Goal: Complete application form

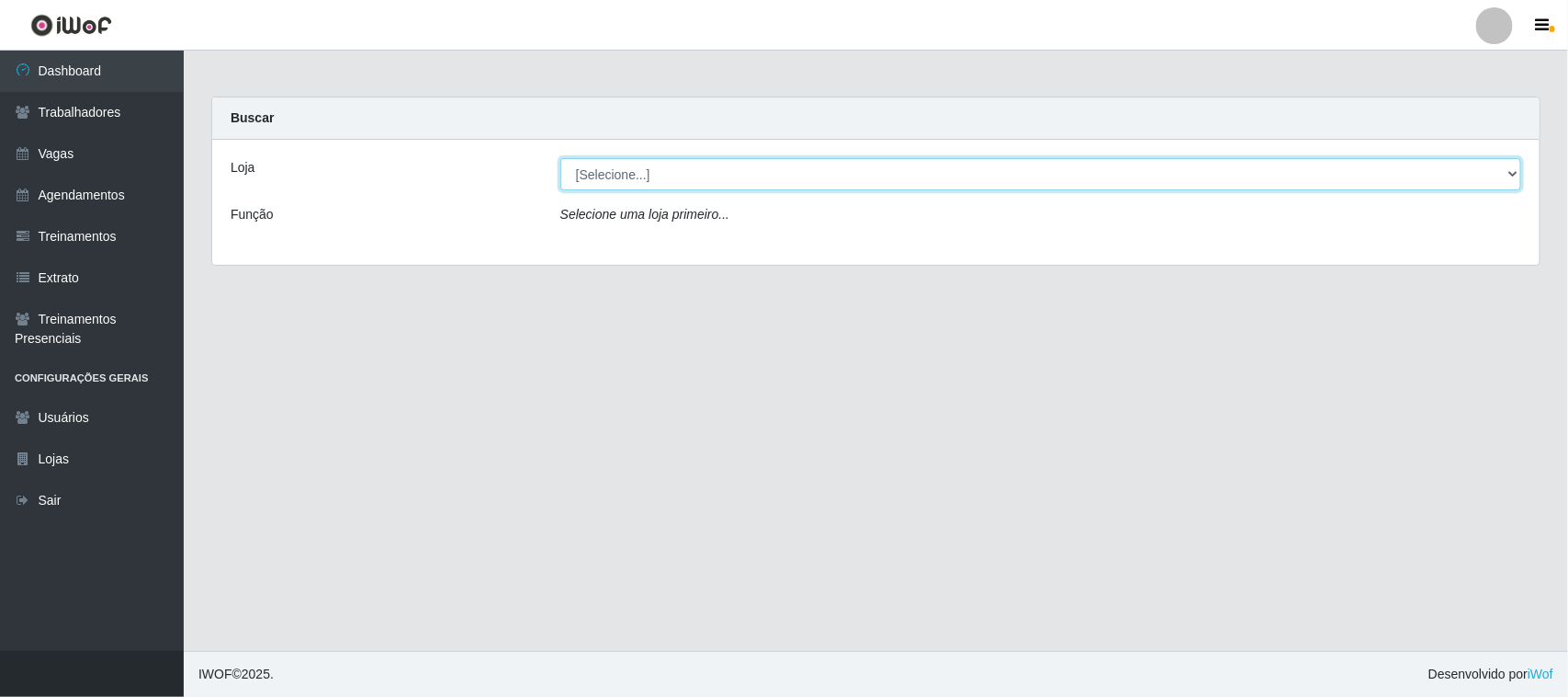
click at [677, 172] on select "[Selecione...] [GEOGRAPHIC_DATA]" at bounding box center [1040, 174] width 960 height 32
select select "65"
click at [561, 158] on select "[Selecione...] [GEOGRAPHIC_DATA]" at bounding box center [1040, 174] width 960 height 32
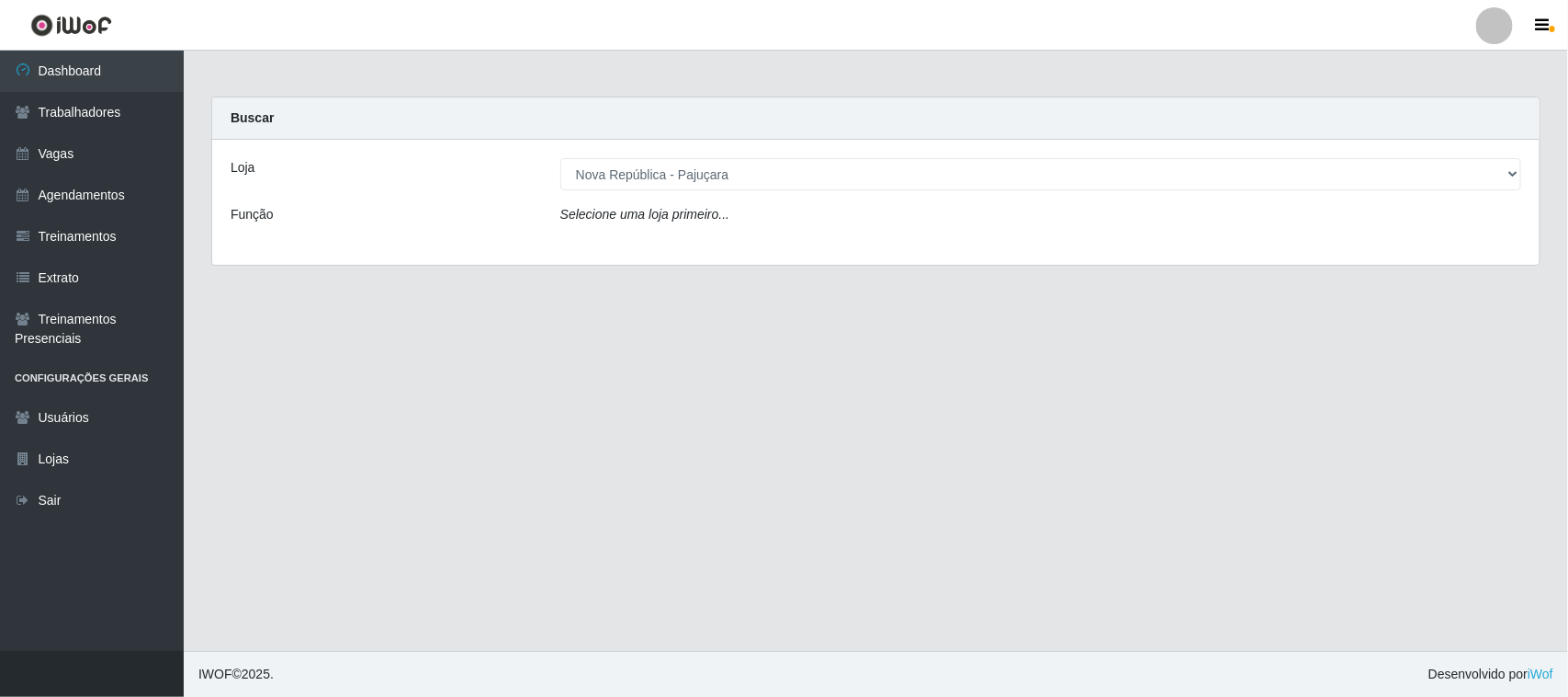
drag, startPoint x: 675, startPoint y: 189, endPoint x: 669, endPoint y: 232, distance: 43.4
click at [669, 232] on div "Loja [Selecione...] Nova República - Pajuçara Função Selecione uma loja primeir…" at bounding box center [875, 202] width 1327 height 125
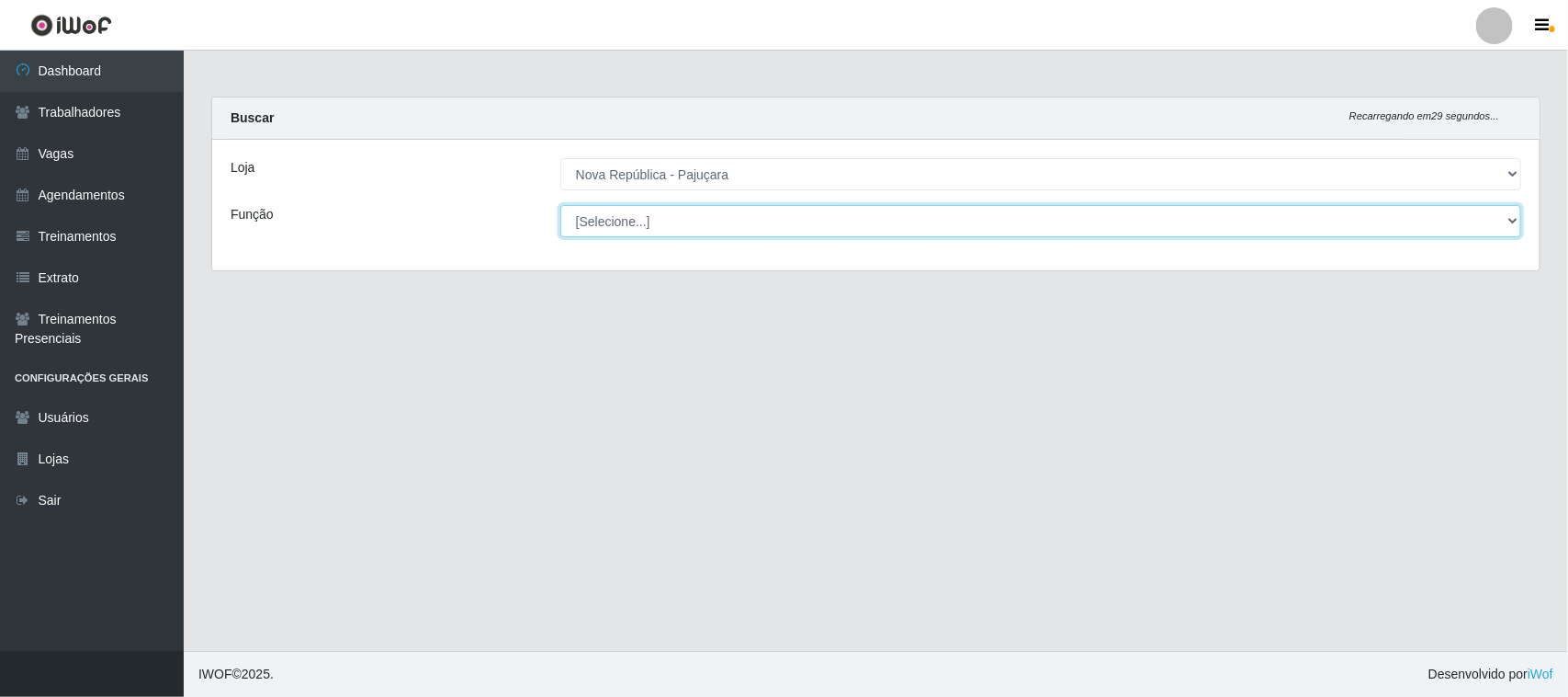
click at [676, 213] on select "[Selecione...] Balconista Operador de Caixa Repositor" at bounding box center [1040, 221] width 960 height 32
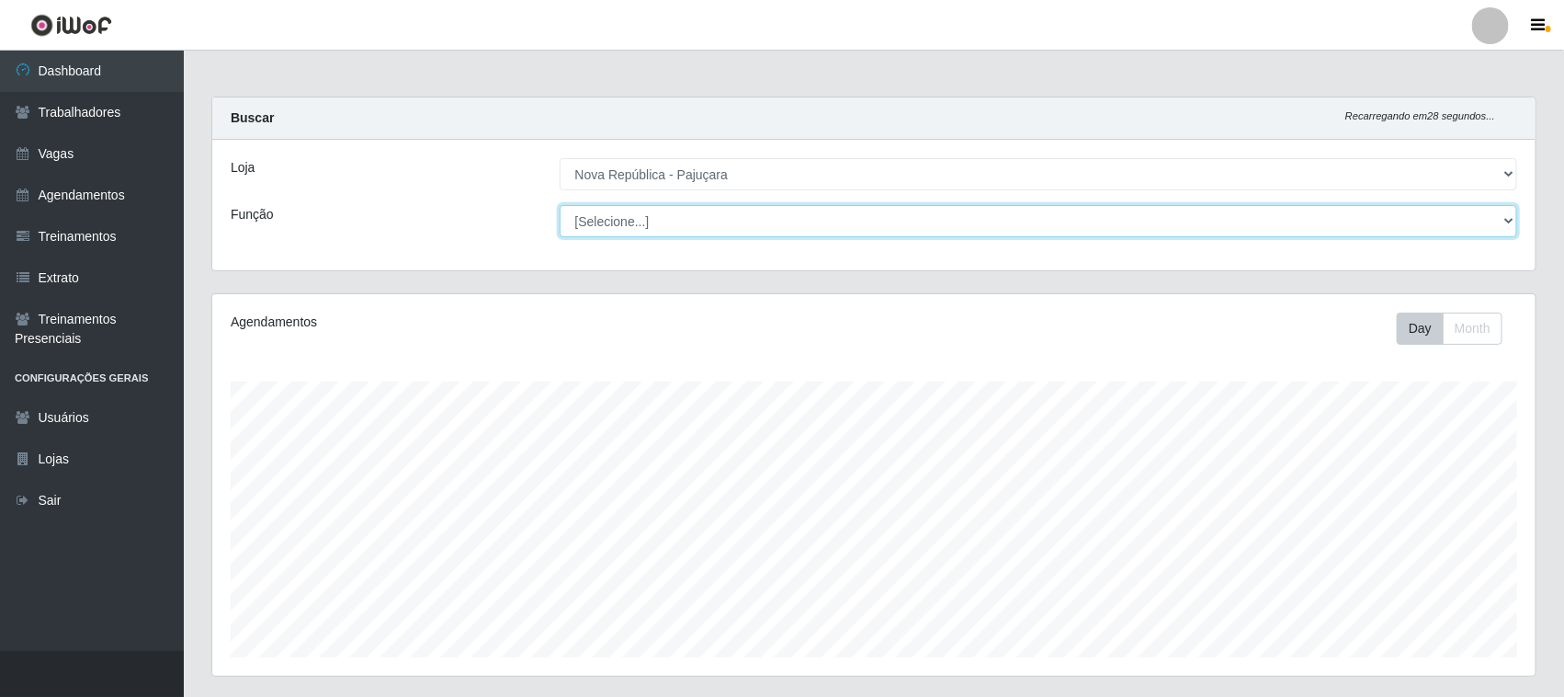
scroll to position [382, 1323]
select select "22"
click at [560, 205] on select "[Selecione...] Balconista Operador de Caixa Repositor" at bounding box center [1039, 221] width 959 height 32
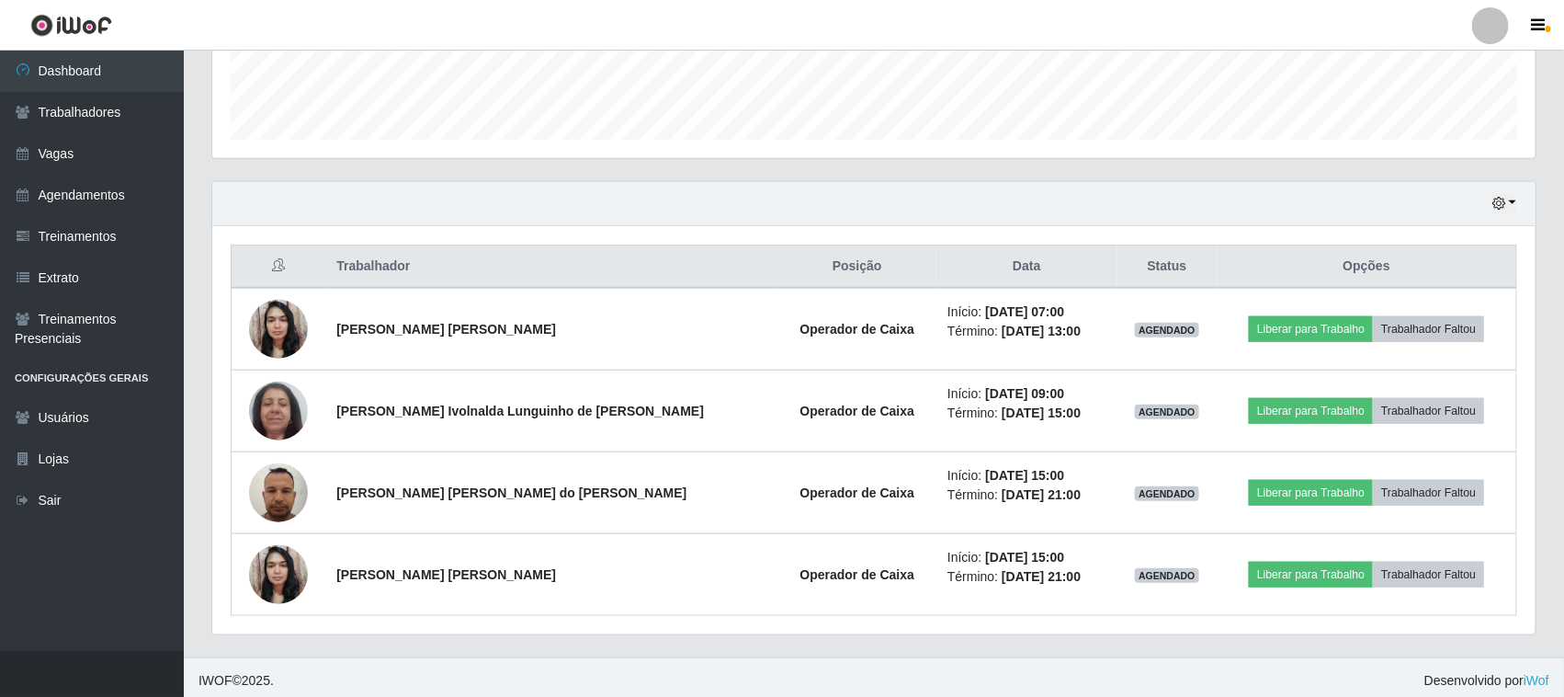
scroll to position [526, 0]
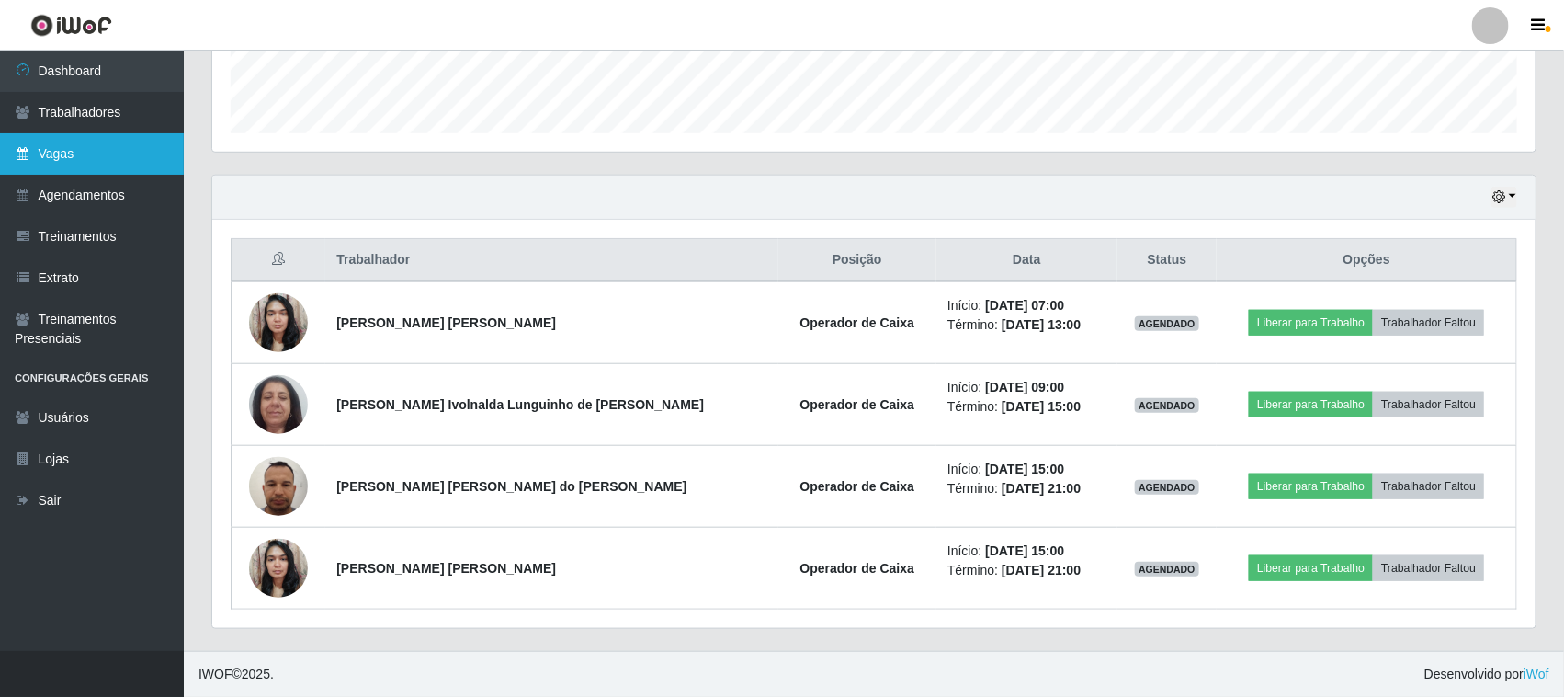
click at [99, 150] on link "Vagas" at bounding box center [92, 153] width 184 height 41
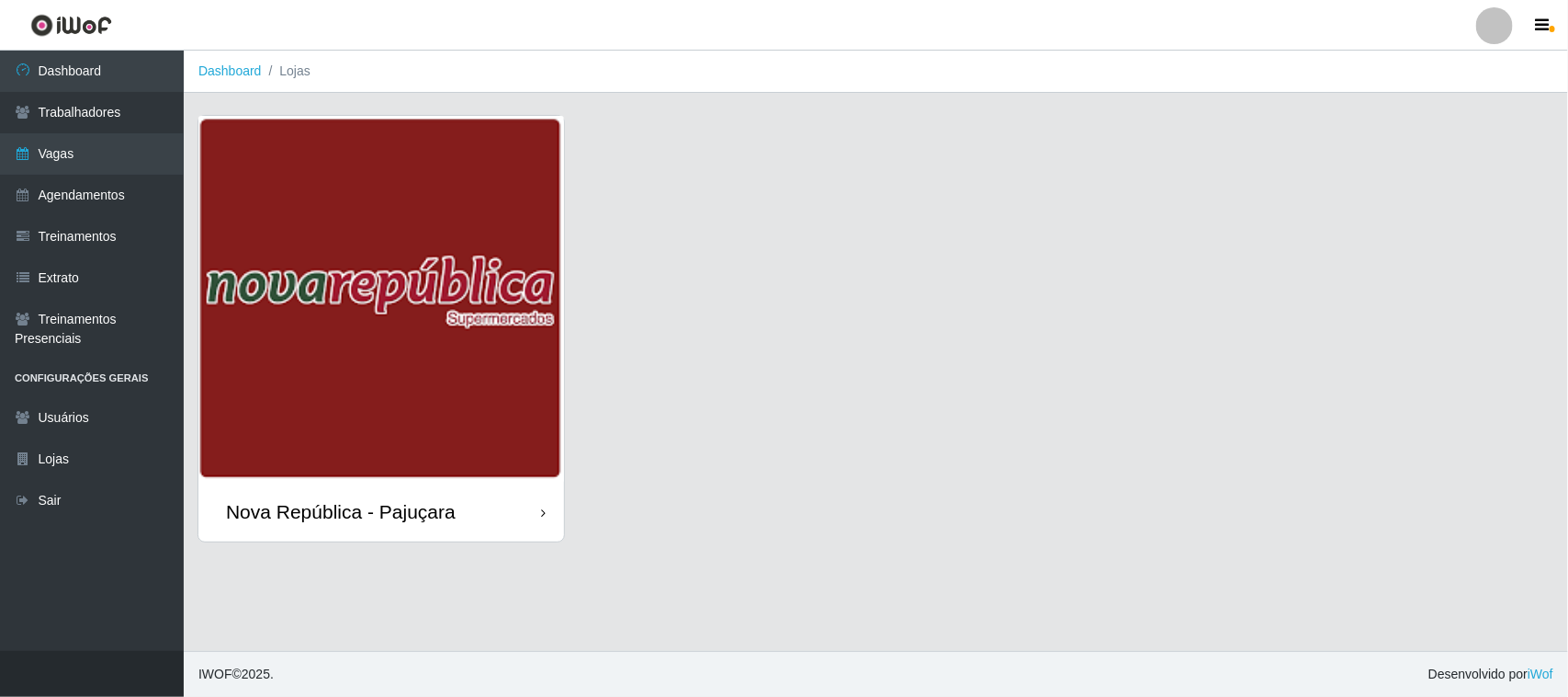
click at [240, 213] on img at bounding box center [382, 299] width 366 height 366
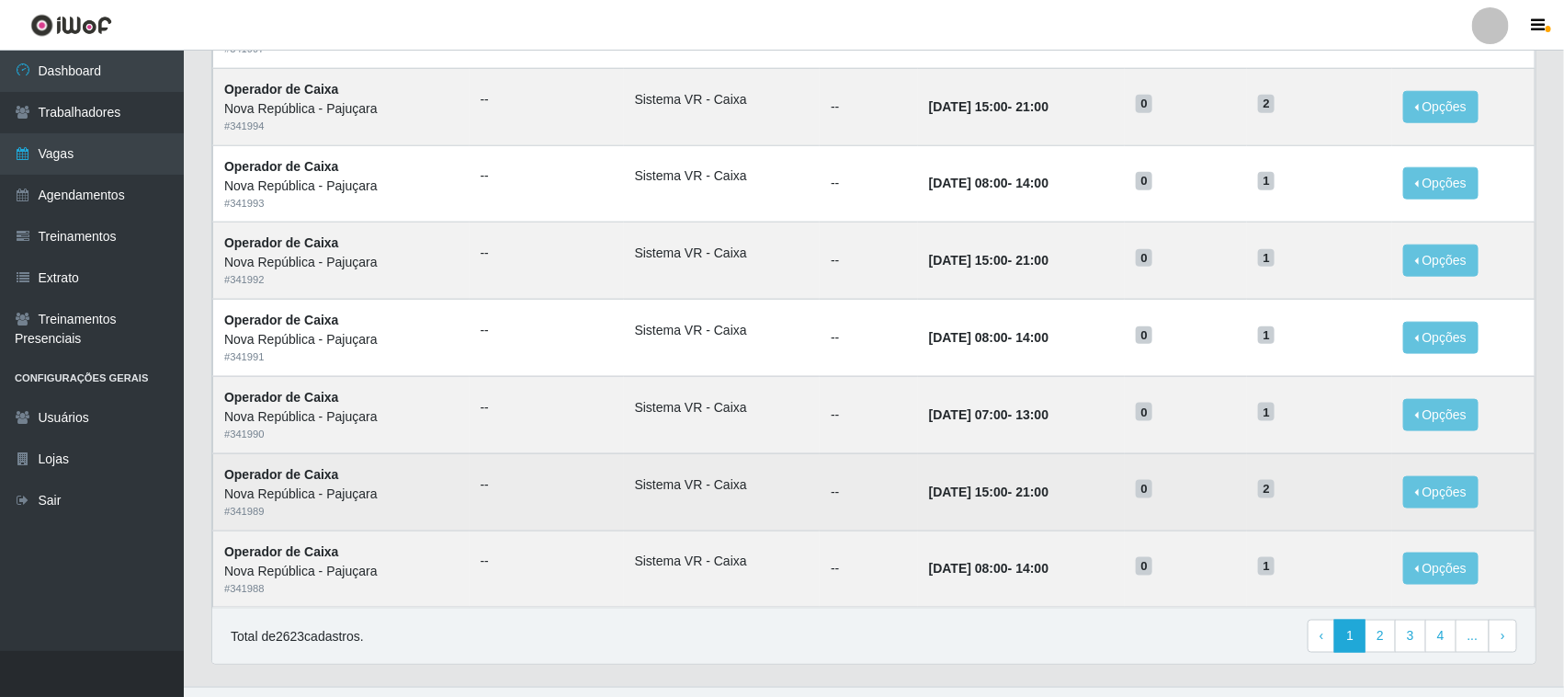
scroll to position [865, 0]
